Goal: Task Accomplishment & Management: Complete application form

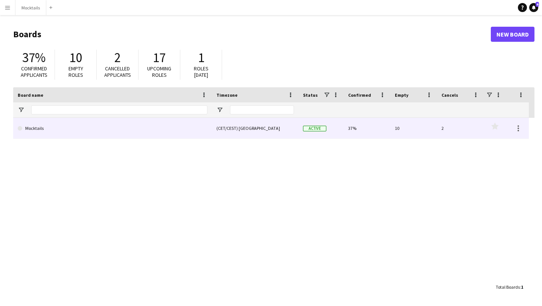
click at [203, 130] on link "Mocktails" at bounding box center [113, 128] width 190 height 21
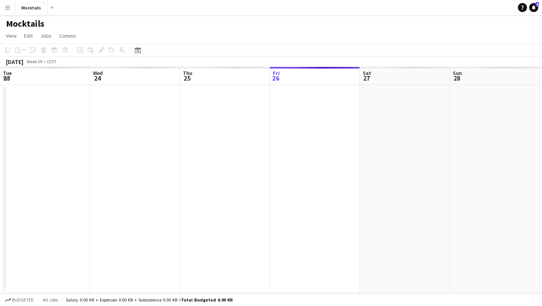
scroll to position [0, 180]
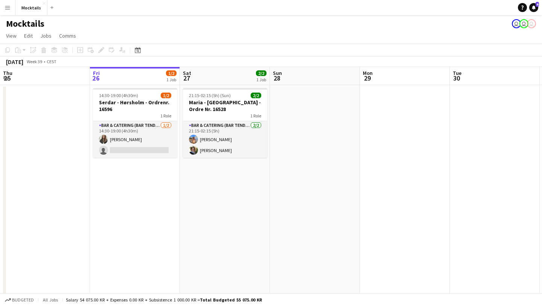
click at [298, 157] on app-date-cell at bounding box center [315, 197] width 90 height 224
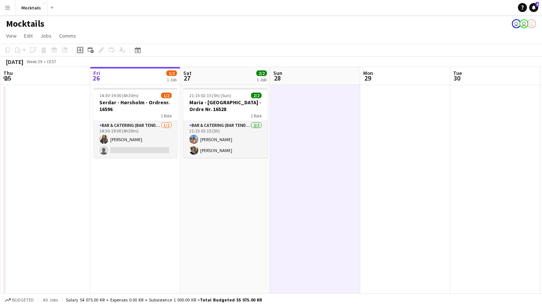
click at [78, 49] on icon "Add job" at bounding box center [80, 50] width 6 height 6
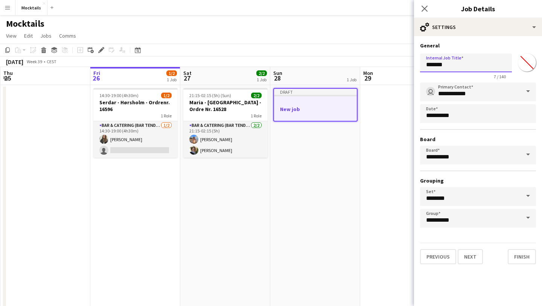
drag, startPoint x: 453, startPoint y: 66, endPoint x: 352, endPoint y: 65, distance: 100.6
click at [354, 65] on body "Menu Boards Boards Boards All jobs Status Workforce Workforce My Workforce Recr…" at bounding box center [271, 178] width 542 height 357
paste input "******"
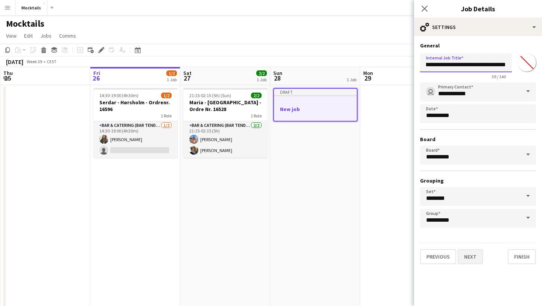
type input "**********"
click at [476, 258] on button "Next" at bounding box center [470, 256] width 25 height 15
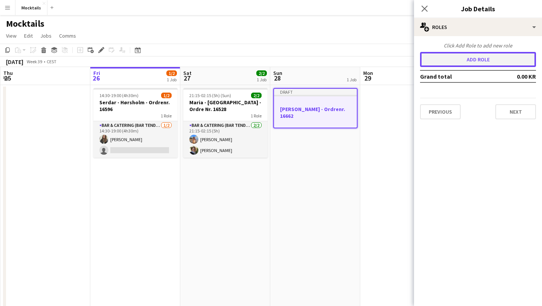
click at [485, 62] on button "Add role" at bounding box center [478, 59] width 116 height 15
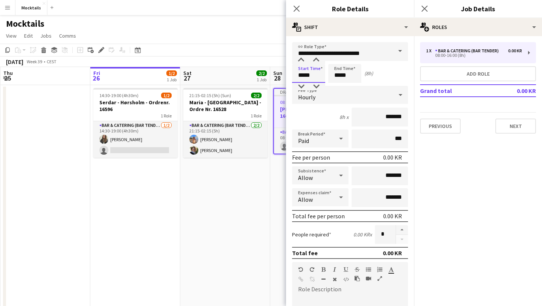
drag, startPoint x: 316, startPoint y: 75, endPoint x: 232, endPoint y: 76, distance: 84.4
click at [232, 76] on body "Menu Boards Boards Boards All jobs Status Workforce Workforce My Workforce Recr…" at bounding box center [271, 178] width 542 height 357
type input "*****"
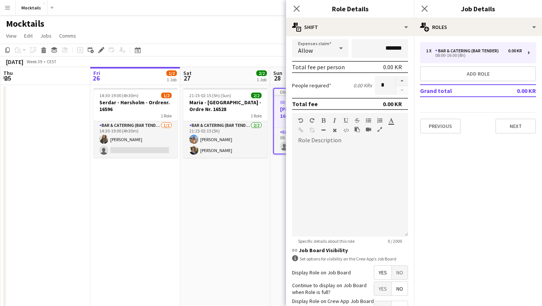
scroll to position [174, 0]
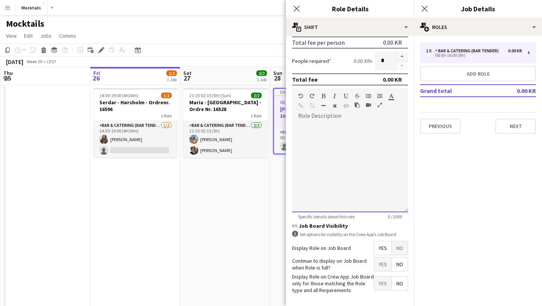
click at [347, 133] on div at bounding box center [350, 167] width 116 height 90
paste div
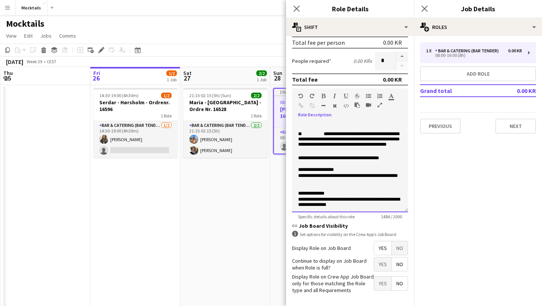
scroll to position [0, 0]
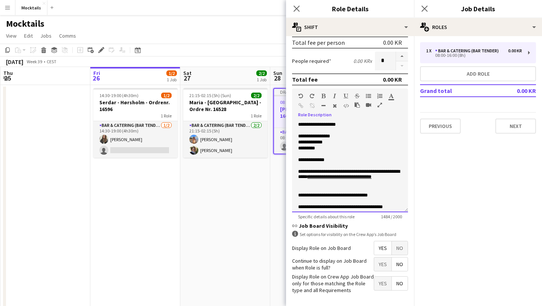
click at [344, 137] on p "**********" at bounding box center [350, 137] width 104 height 6
click at [334, 162] on p "**********" at bounding box center [350, 160] width 104 height 6
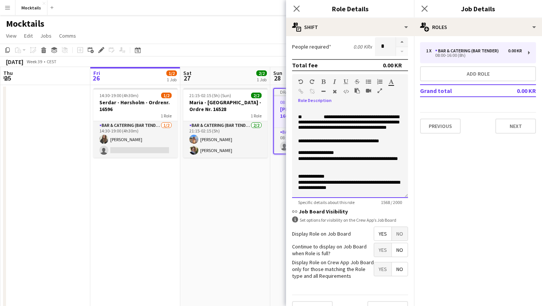
scroll to position [204, 0]
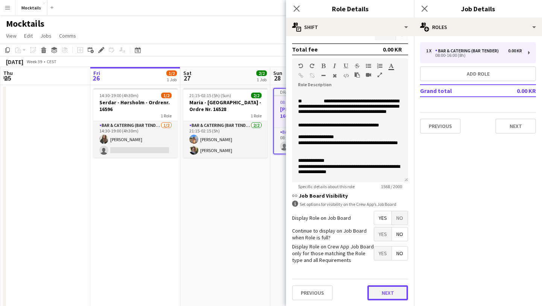
click at [378, 289] on button "Next" at bounding box center [388, 292] width 41 height 15
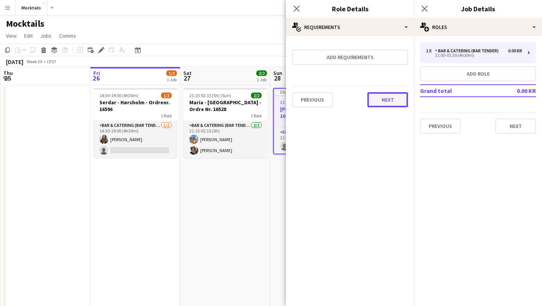
click at [375, 99] on button "Next" at bounding box center [388, 99] width 41 height 15
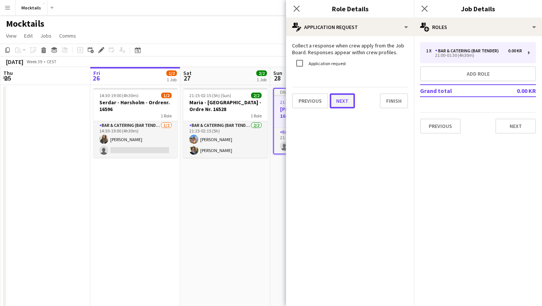
click at [347, 104] on button "Next" at bounding box center [342, 100] width 25 height 15
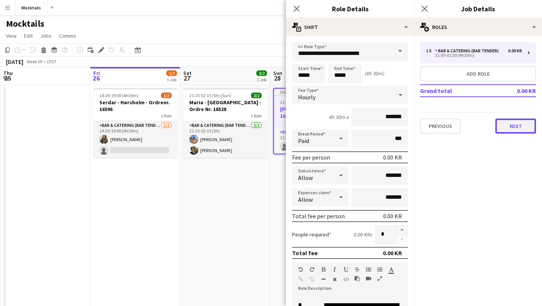
click at [505, 128] on button "Next" at bounding box center [516, 126] width 41 height 15
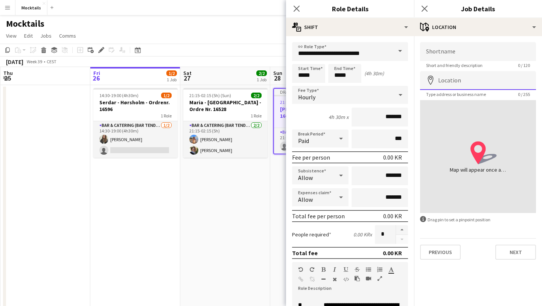
click at [458, 78] on input "Location" at bounding box center [478, 80] width 116 height 19
click at [446, 51] on input "Shortname" at bounding box center [478, 51] width 116 height 19
type input "*"
paste input "**********"
type input "**********"
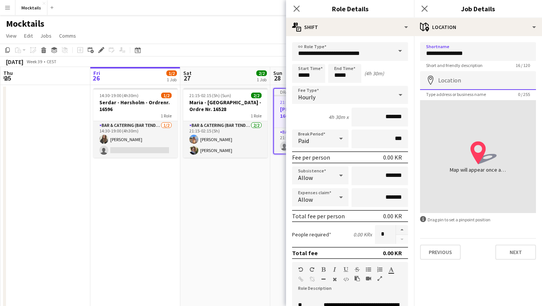
click at [456, 79] on input "Location" at bounding box center [478, 80] width 116 height 19
paste input "**********"
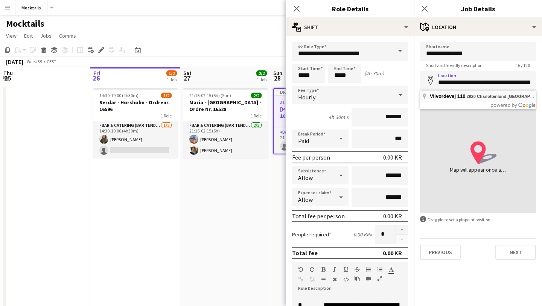
type input "**********"
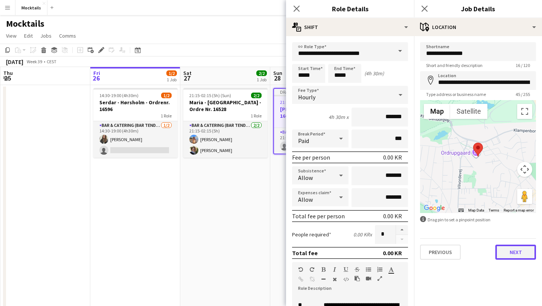
click at [510, 251] on button "Next" at bounding box center [516, 252] width 41 height 15
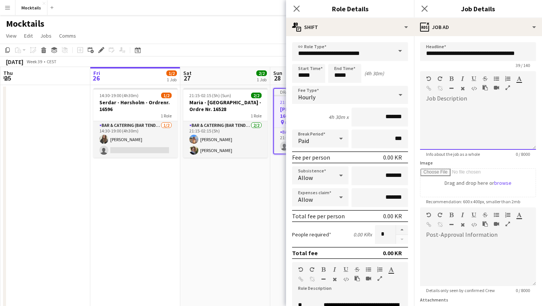
click at [449, 105] on div at bounding box center [478, 127] width 116 height 45
click at [439, 237] on div at bounding box center [478, 261] width 116 height 50
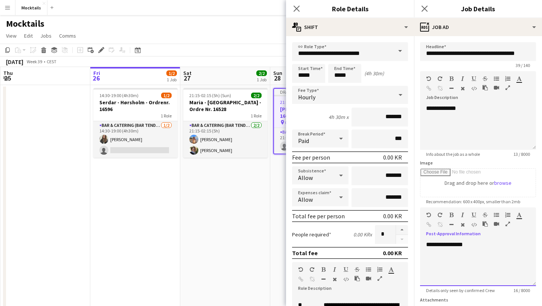
scroll to position [66, 0]
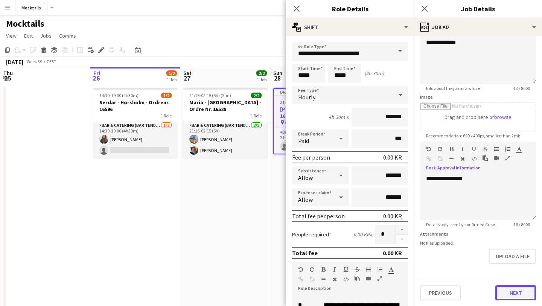
click at [505, 288] on button "Next" at bounding box center [516, 292] width 41 height 15
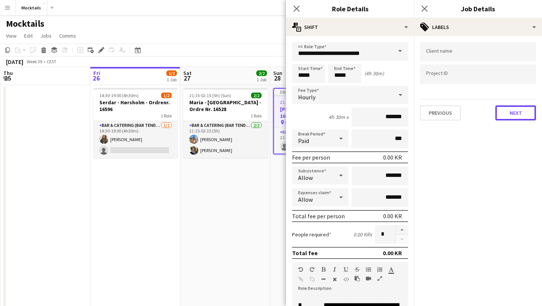
click at [509, 110] on button "Next" at bounding box center [516, 112] width 41 height 15
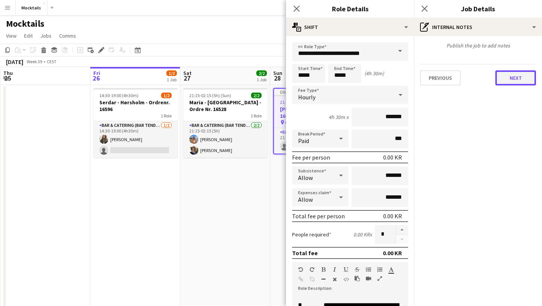
click at [508, 79] on button "Next" at bounding box center [516, 77] width 41 height 15
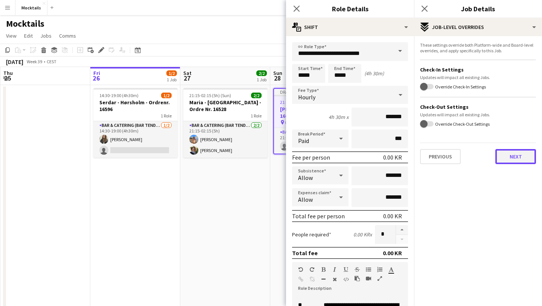
click at [515, 161] on button "Next" at bounding box center [516, 156] width 41 height 15
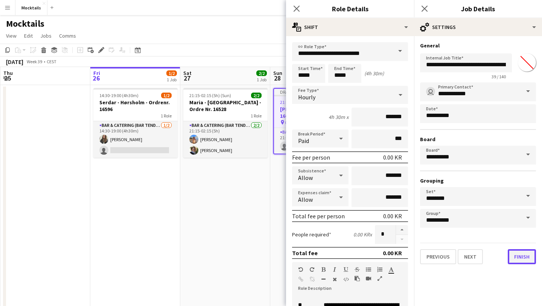
click at [517, 257] on button "Finish" at bounding box center [522, 256] width 28 height 15
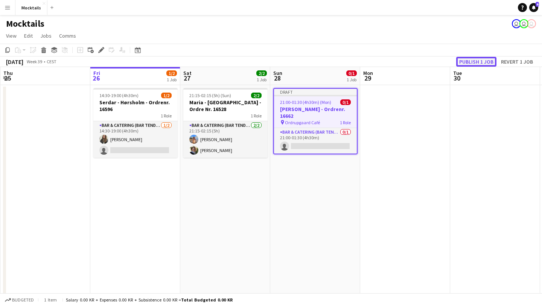
click at [473, 61] on button "Publish 1 job" at bounding box center [476, 62] width 40 height 10
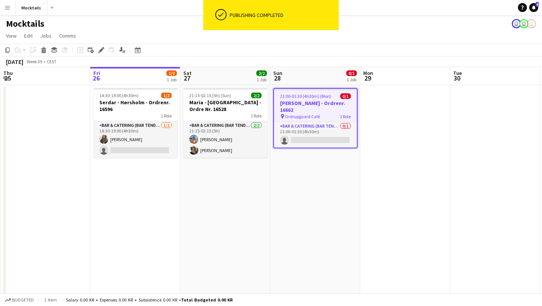
click at [391, 40] on app-page-menu "View Day view expanded Day view collapsed Month view Date picker Jump to [DATE]…" at bounding box center [271, 36] width 542 height 14
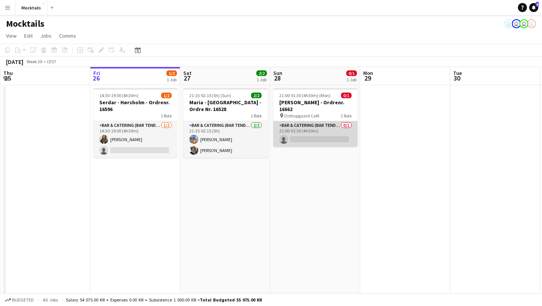
click at [323, 131] on app-card-role "Bar & Catering (Bar Tender) 0/1 21:00-01:30 (4h30m) single-neutral-actions" at bounding box center [315, 134] width 84 height 26
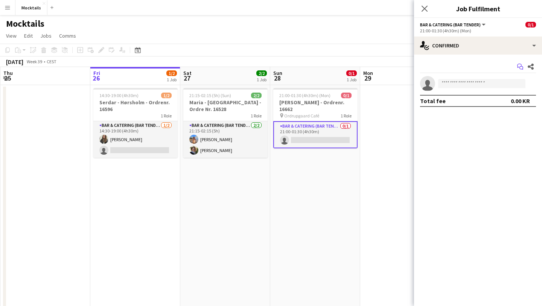
click at [519, 68] on icon "Start chat" at bounding box center [520, 67] width 6 height 6
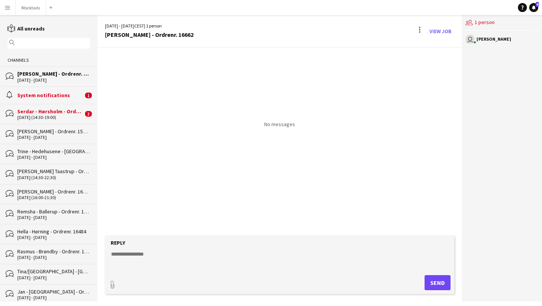
click at [183, 252] on textarea at bounding box center [281, 260] width 342 height 20
type textarea "*********"
click at [437, 282] on button "Send" at bounding box center [438, 282] width 26 height 15
click at [73, 93] on div "System notifications" at bounding box center [50, 95] width 66 height 7
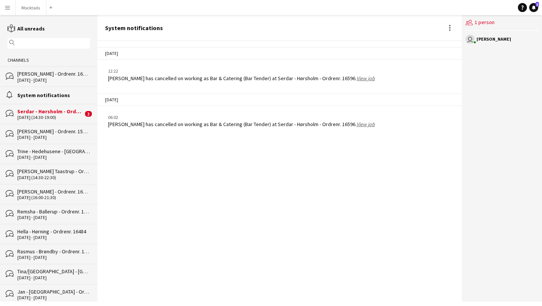
click at [65, 112] on div "Serdar - Hørsholm - Ordrenr. 16596" at bounding box center [50, 111] width 66 height 7
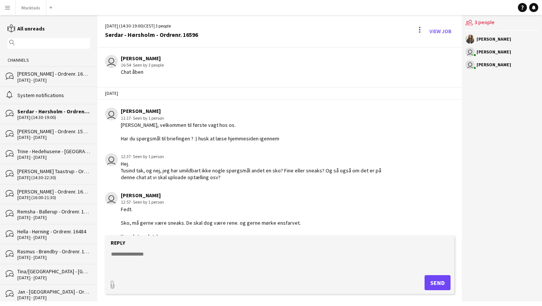
scroll to position [34, 0]
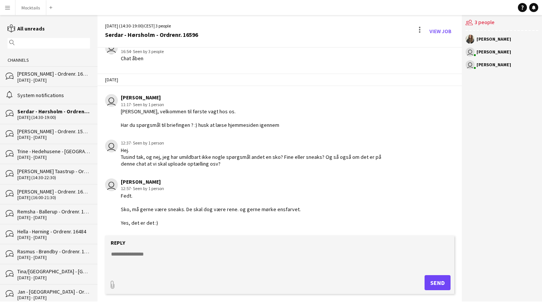
click at [342, 122] on div "user [PERSON_NAME] 11:17 · Seen by 1 person [PERSON_NAME], velkommen til første…" at bounding box center [251, 111] width 292 height 34
click at [443, 33] on link "View Job" at bounding box center [441, 31] width 28 height 12
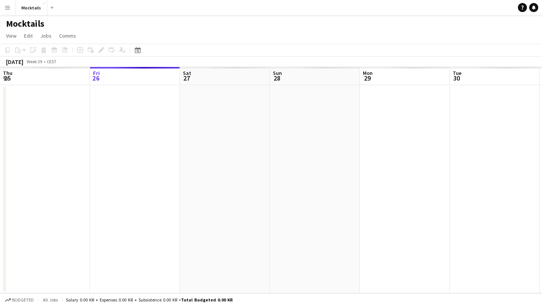
scroll to position [0, 259]
